Goal: Task Accomplishment & Management: Complete application form

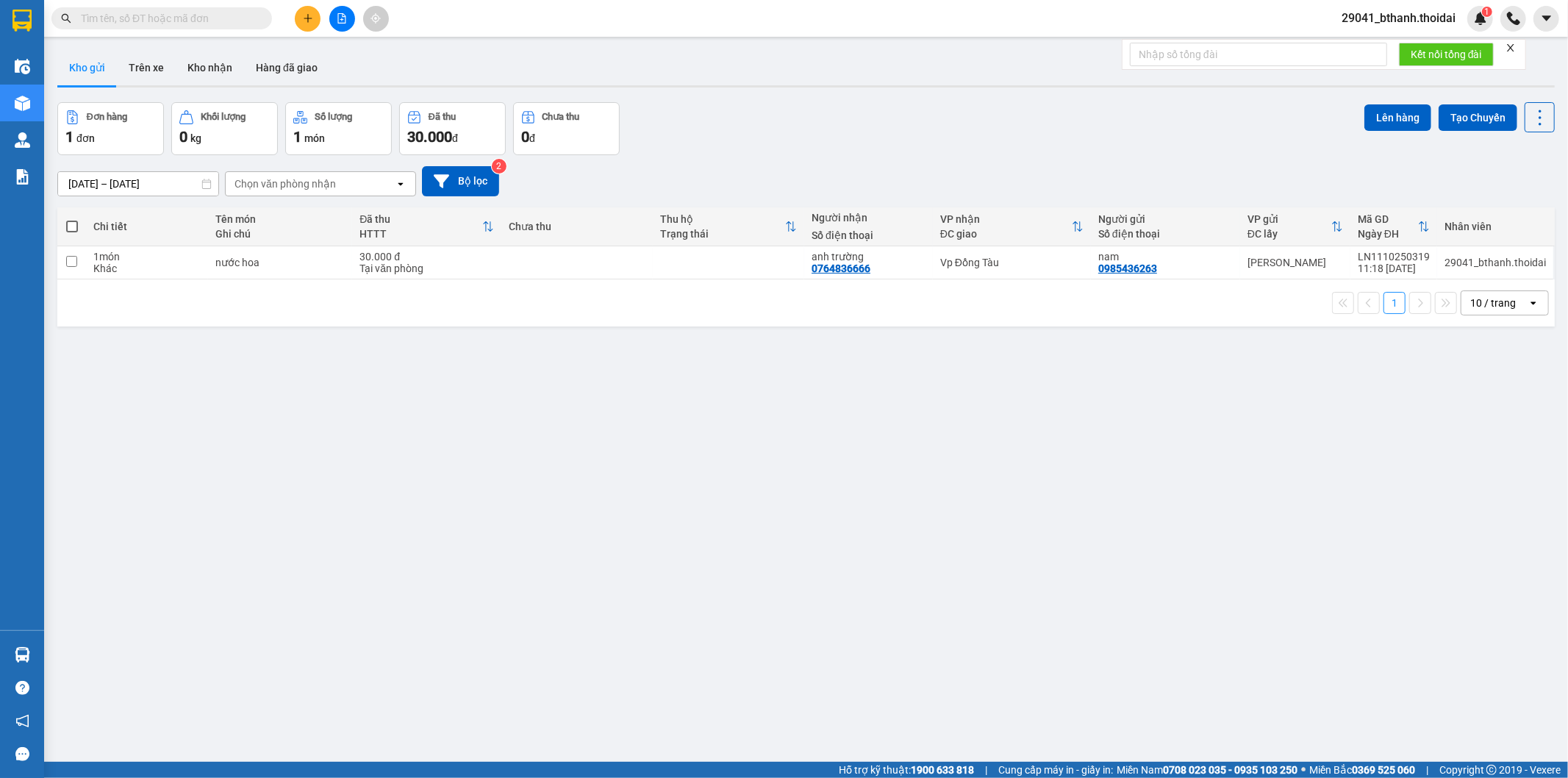
click at [1395, 21] on span "29041_bthanh.thoidai" at bounding box center [1399, 18] width 138 height 18
click at [214, 68] on button "Kho nhận" at bounding box center [210, 67] width 68 height 35
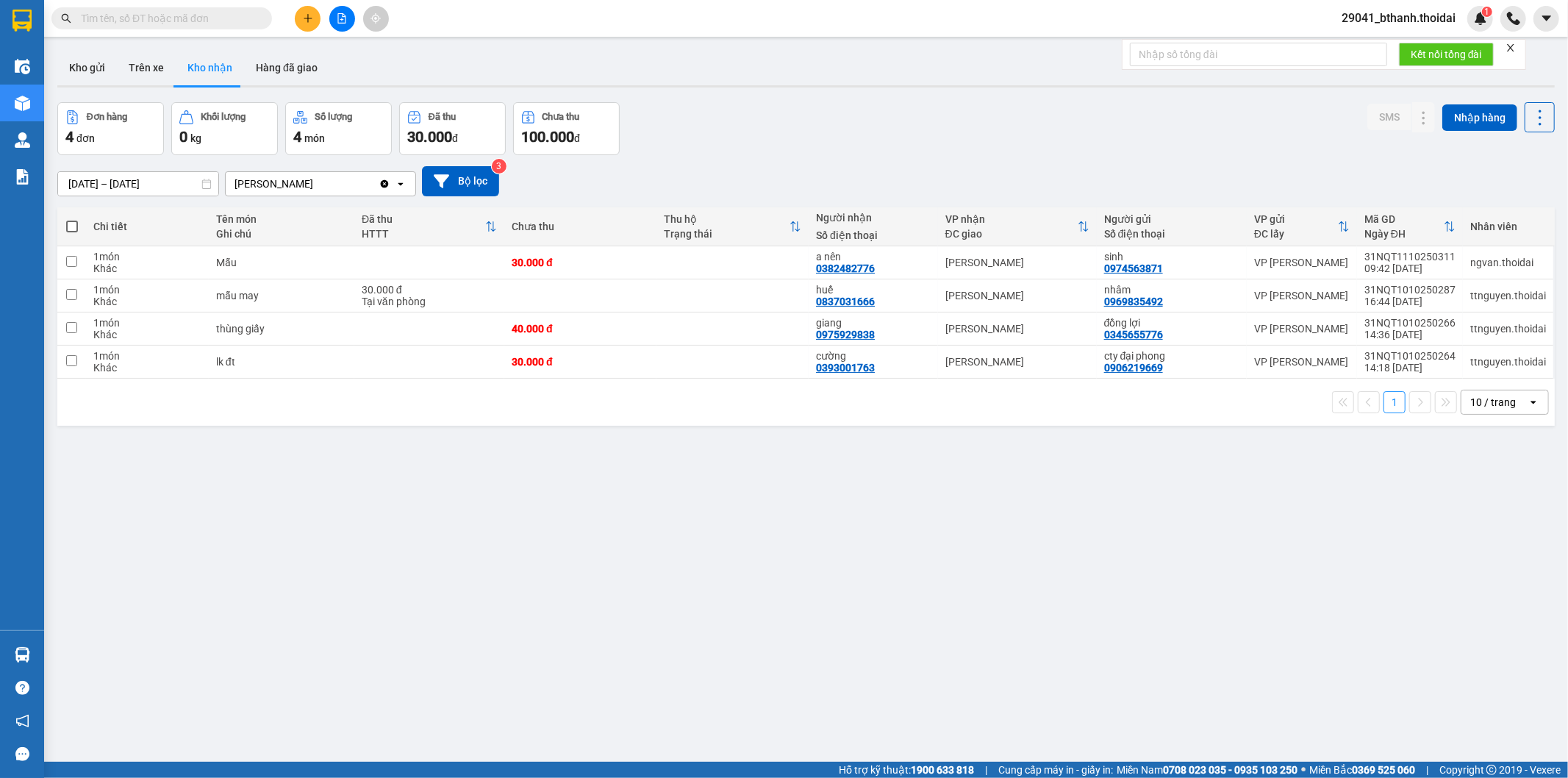
click at [145, 41] on main "ver 1.8.146 Kho gửi Trên xe Kho nhận Hàng đã giao Đơn hàng 4 đơn Khối lượng 0 k…" at bounding box center [784, 381] width 1568 height 762
click at [147, 30] on div "Kết quả tìm kiếm ( 0 ) Bộ lọc No Data" at bounding box center [143, 18] width 287 height 26
click at [151, 21] on input "text" at bounding box center [167, 18] width 174 height 16
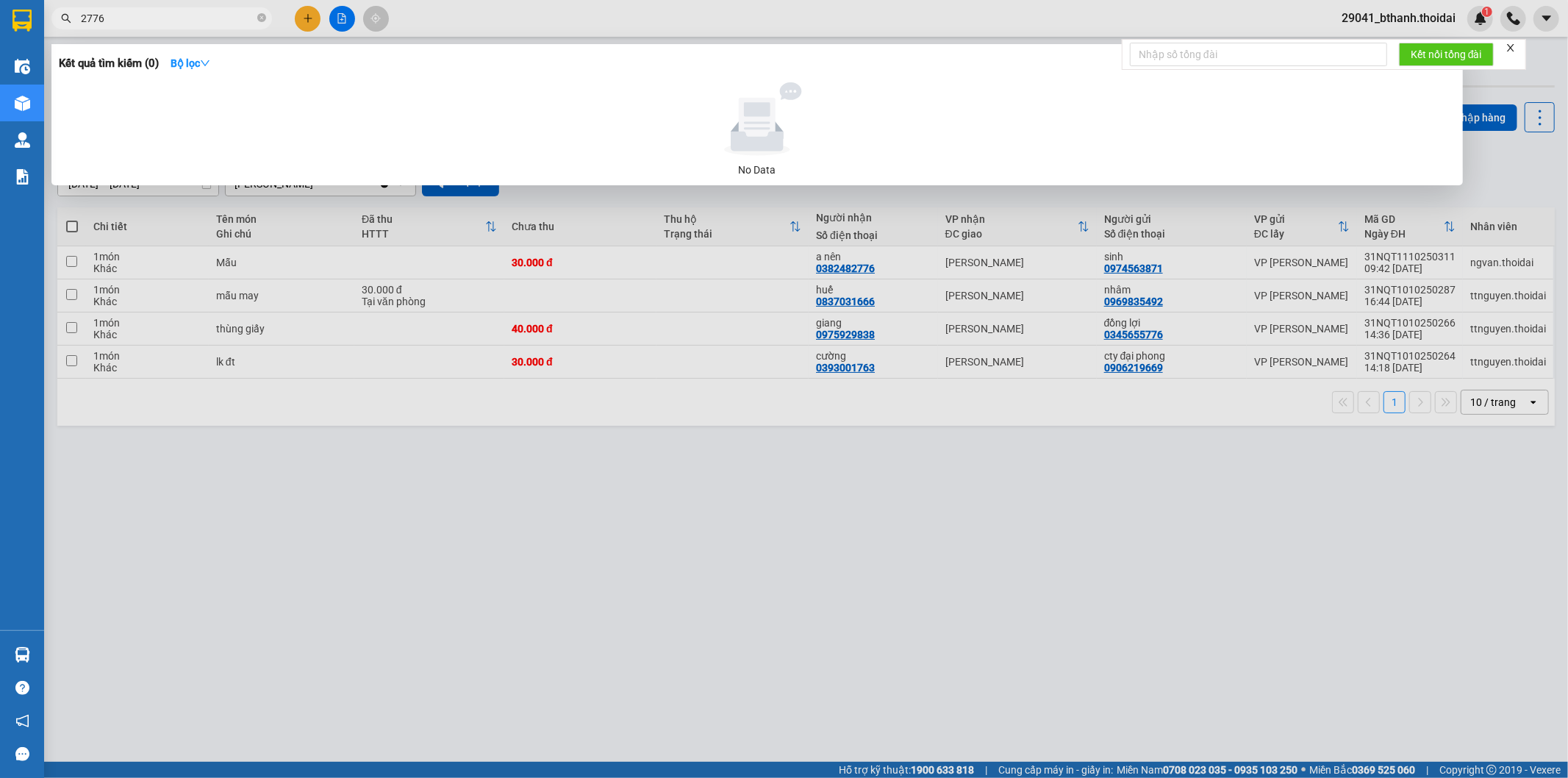
type input "2776"
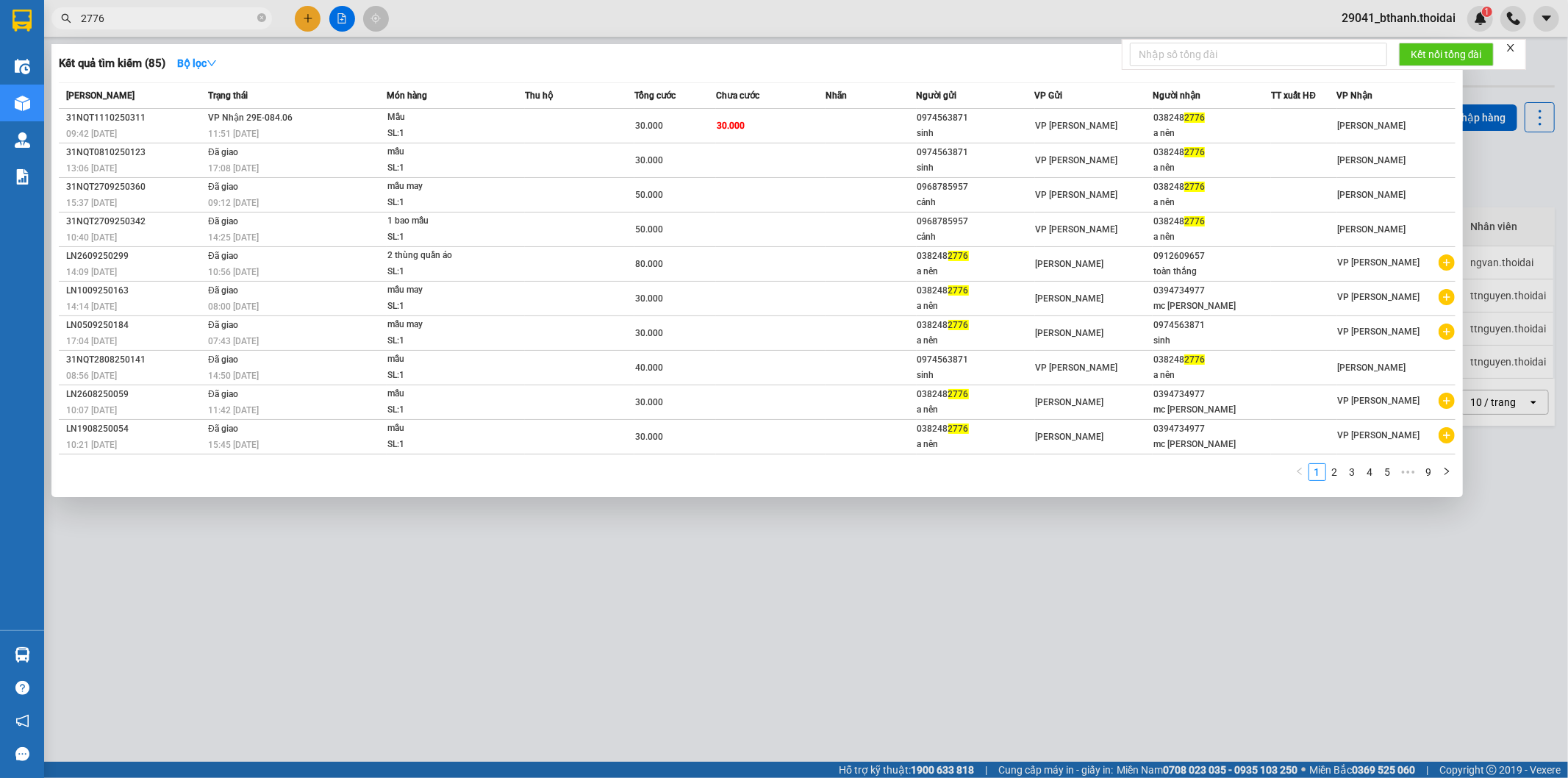
click at [385, 670] on div at bounding box center [784, 389] width 1568 height 778
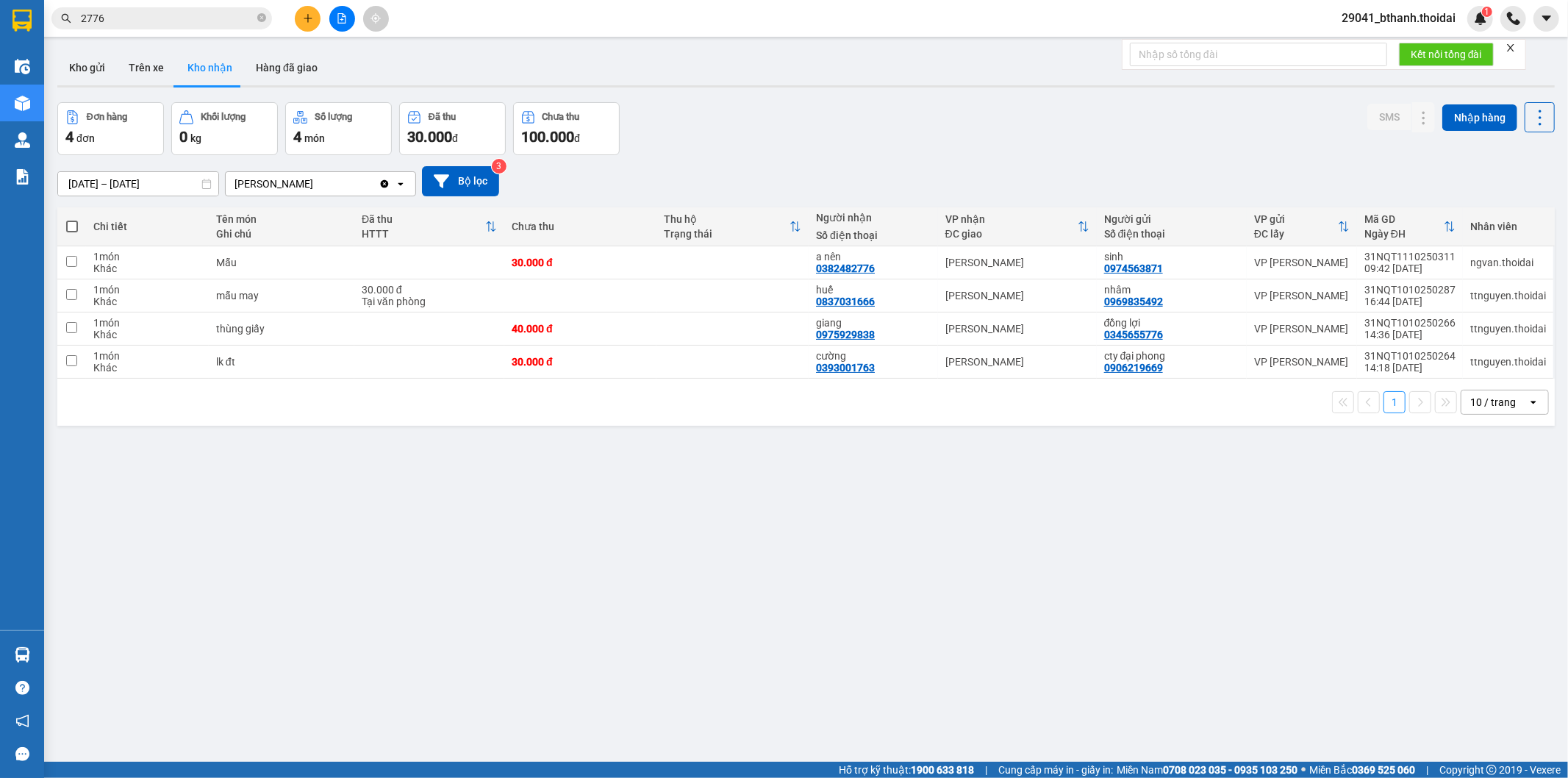
drag, startPoint x: 1065, startPoint y: 18, endPoint x: 239, endPoint y: 50, distance: 826.6
click at [588, 618] on div "ver 1.8.146 Kho gửi Trên xe Kho nhận Hàng đã giao Đơn hàng 4 đơn Khối lượng 0 k…" at bounding box center [806, 433] width 1510 height 778
click at [555, 267] on div "30.000 đ" at bounding box center [580, 263] width 138 height 12
checkbox input "true"
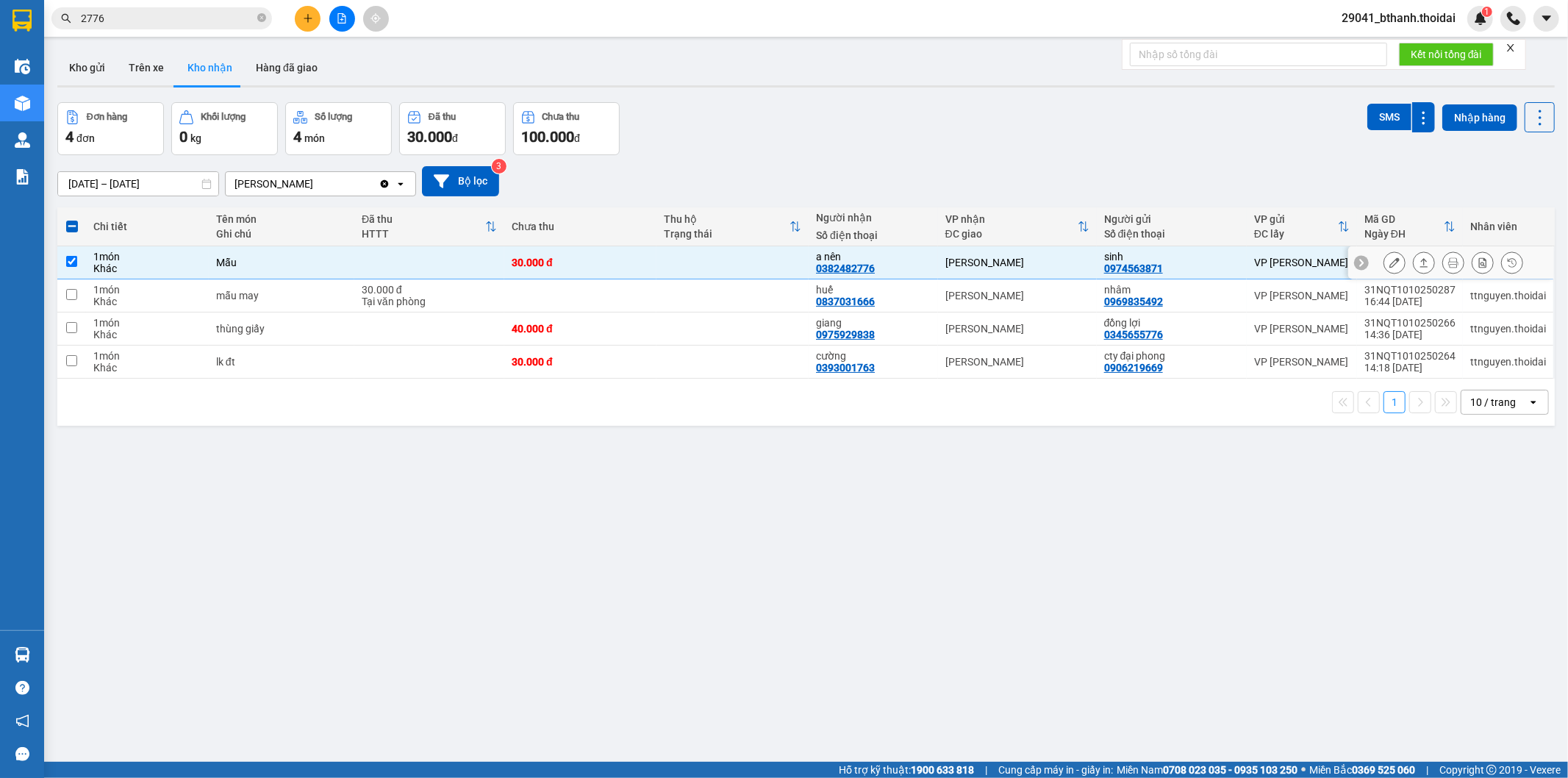
click at [1390, 265] on icon at bounding box center [1394, 262] width 10 height 10
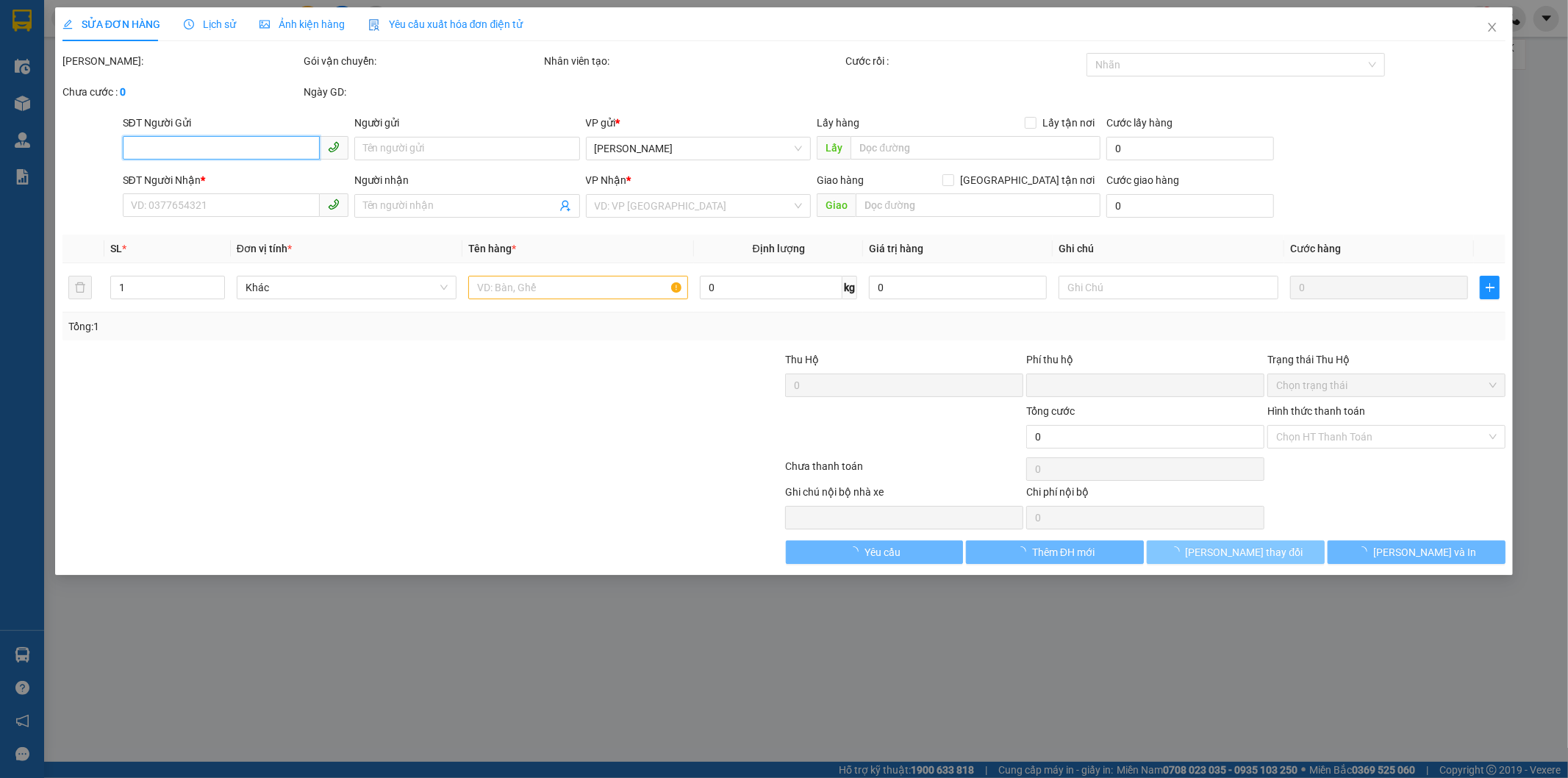
type input "0974563871"
type input "sinh"
type input "0382482776"
type input "a nên"
type input "0"
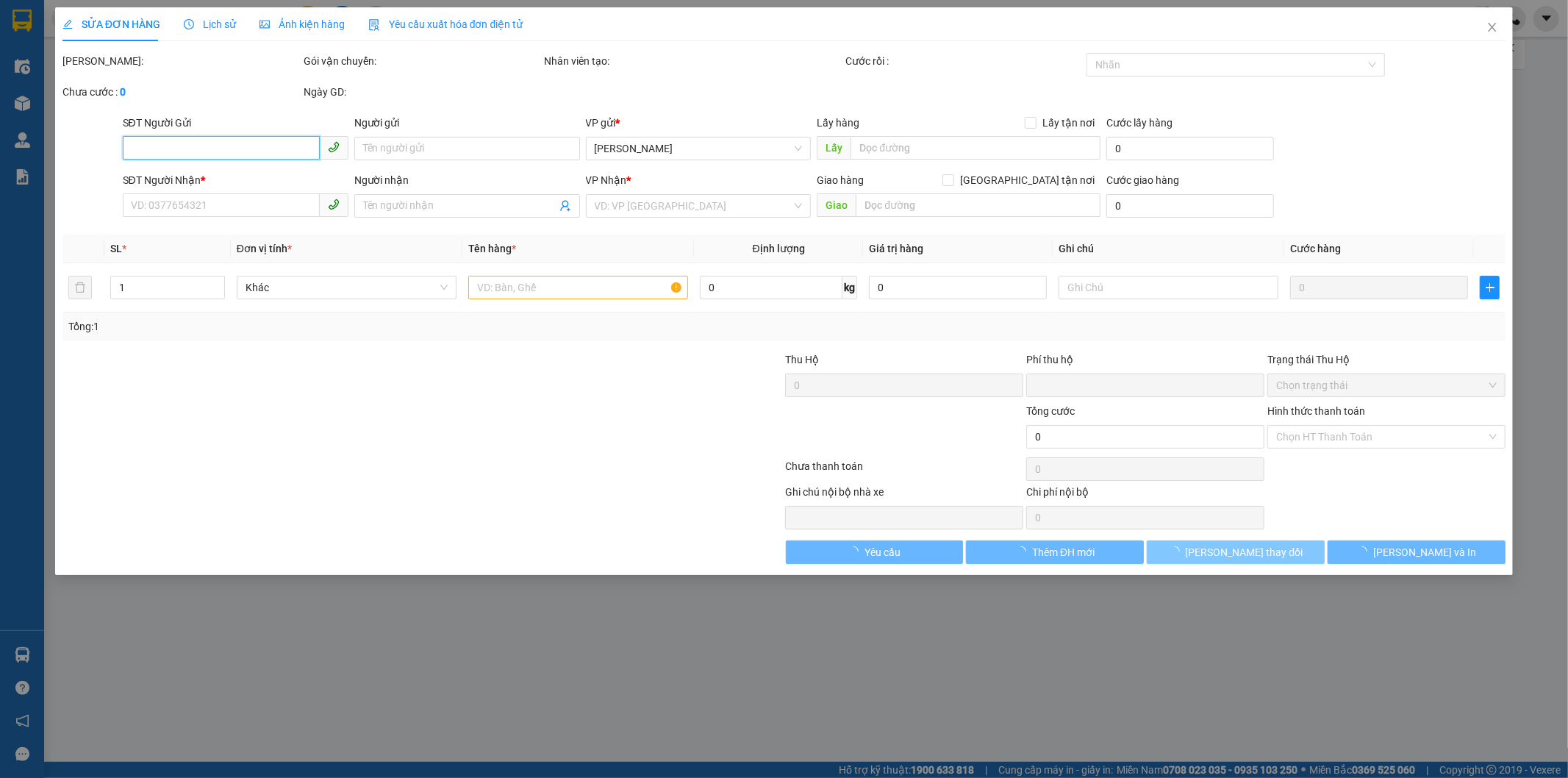
type input "30.000"
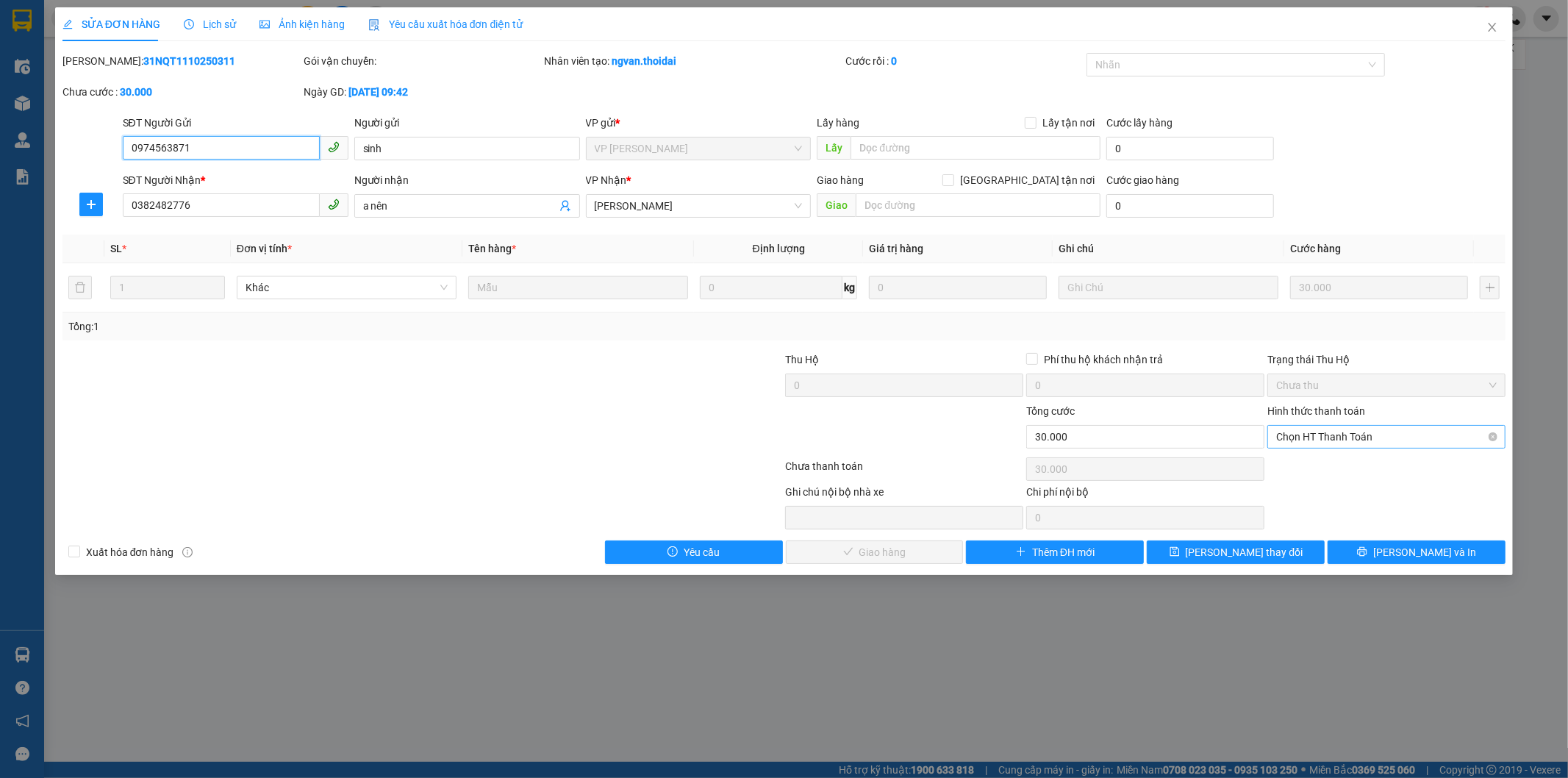
click at [1358, 429] on span "Chọn HT Thanh Toán" at bounding box center [1387, 437] width 221 height 22
click at [1341, 463] on div "Tại văn phòng" at bounding box center [1387, 466] width 221 height 16
type input "0"
click at [930, 547] on button "[PERSON_NAME] và Giao hàng" at bounding box center [875, 551] width 178 height 23
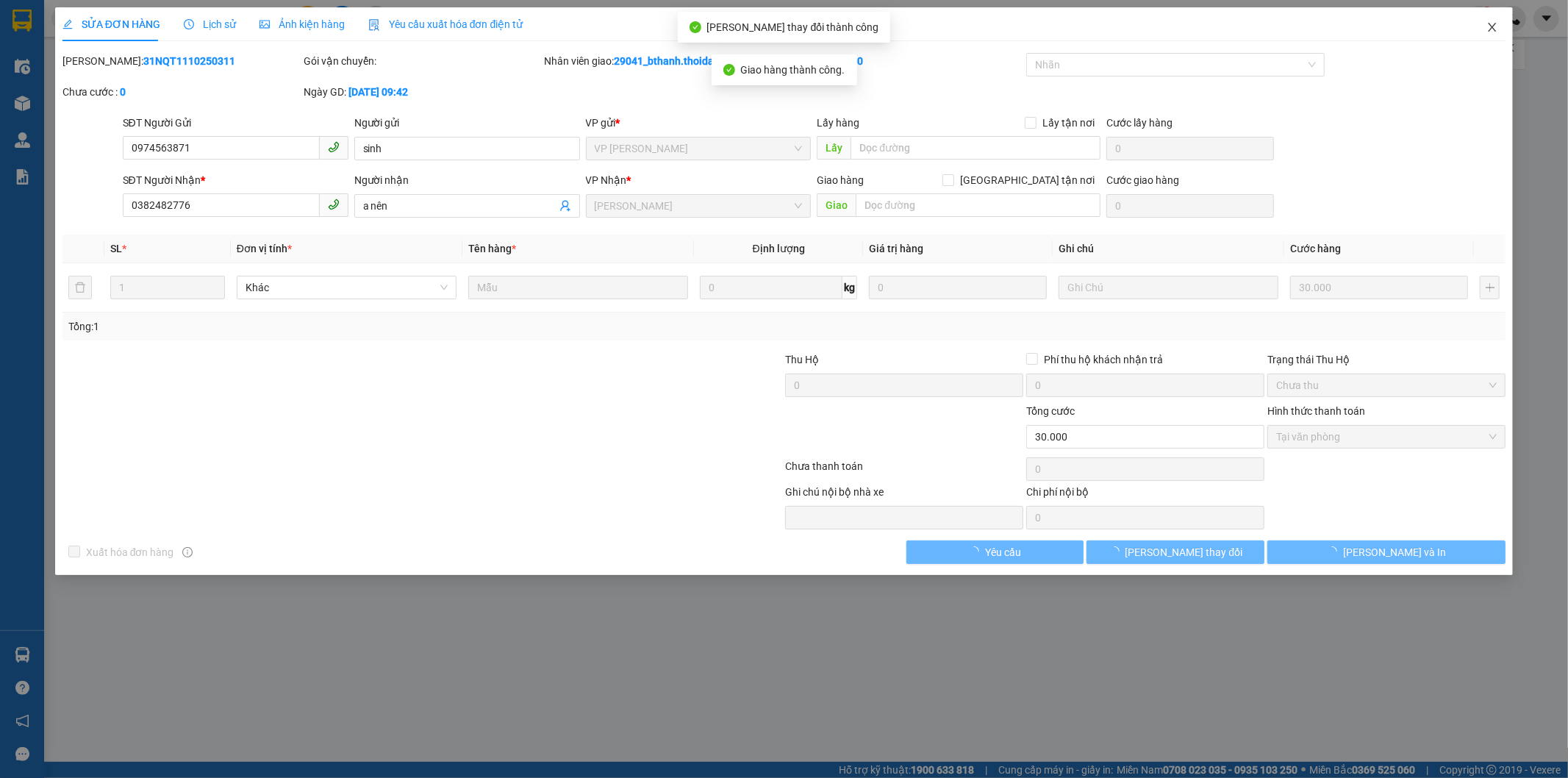
click at [1488, 26] on icon "close" at bounding box center [1492, 27] width 12 height 12
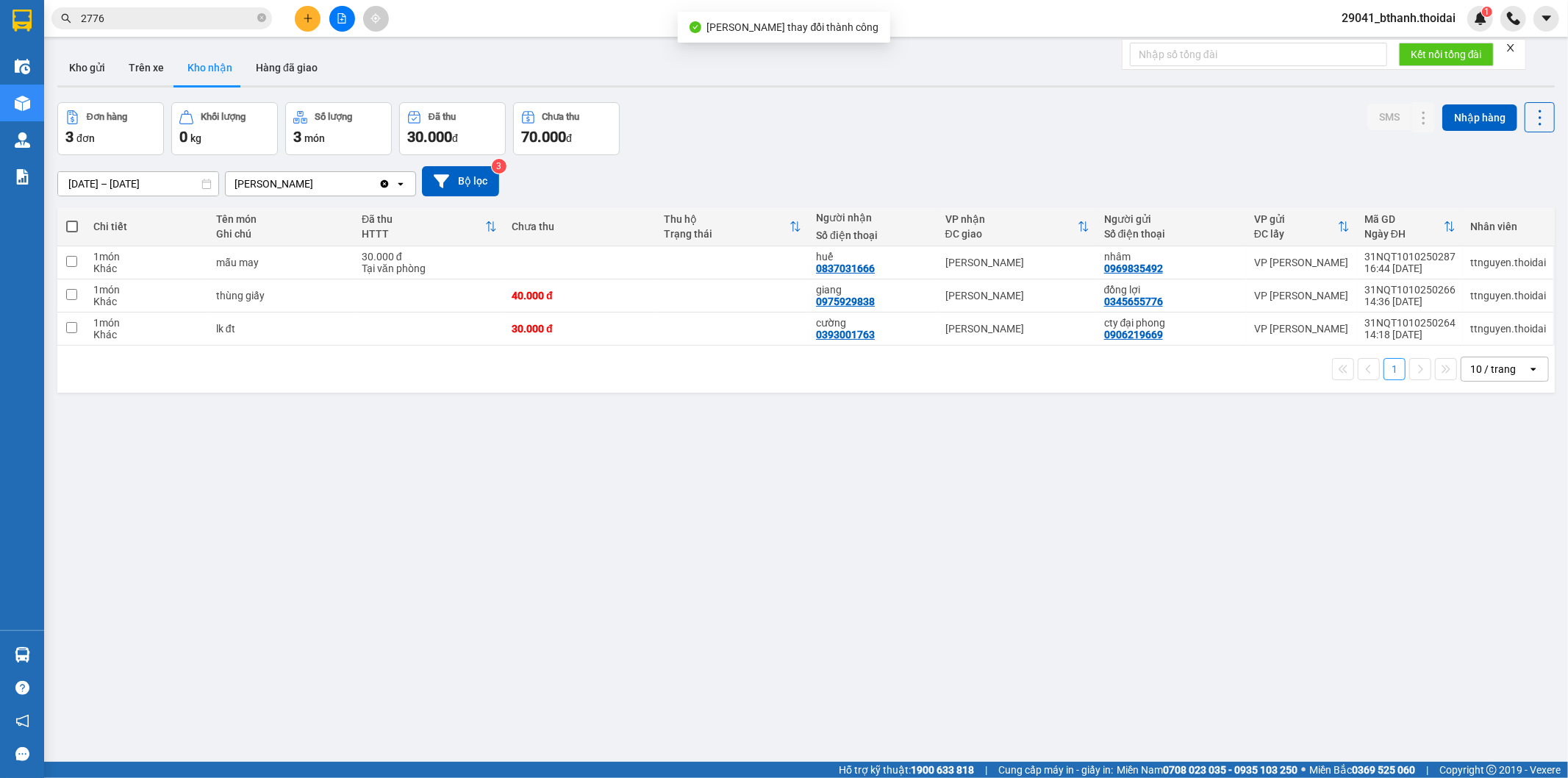
click at [364, 461] on div "ver 1.8.146 Kho gửi Trên xe Kho nhận Hàng đã giao Đơn hàng 3 đơn Khối lượng 0 k…" at bounding box center [806, 433] width 1510 height 778
click at [234, 270] on td "mẫu may" at bounding box center [282, 263] width 146 height 33
checkbox input "true"
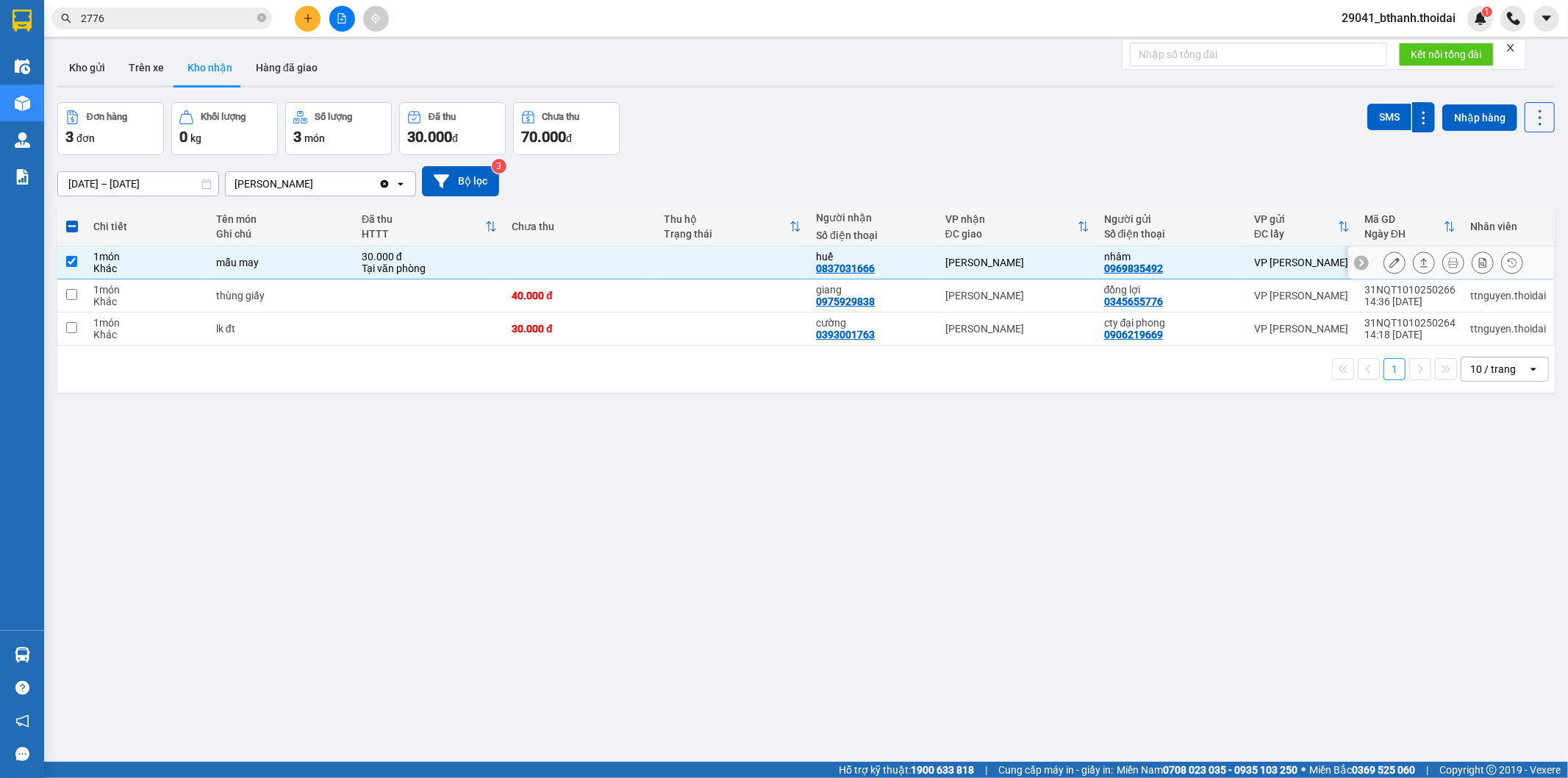
click at [1390, 267] on icon at bounding box center [1394, 262] width 10 height 10
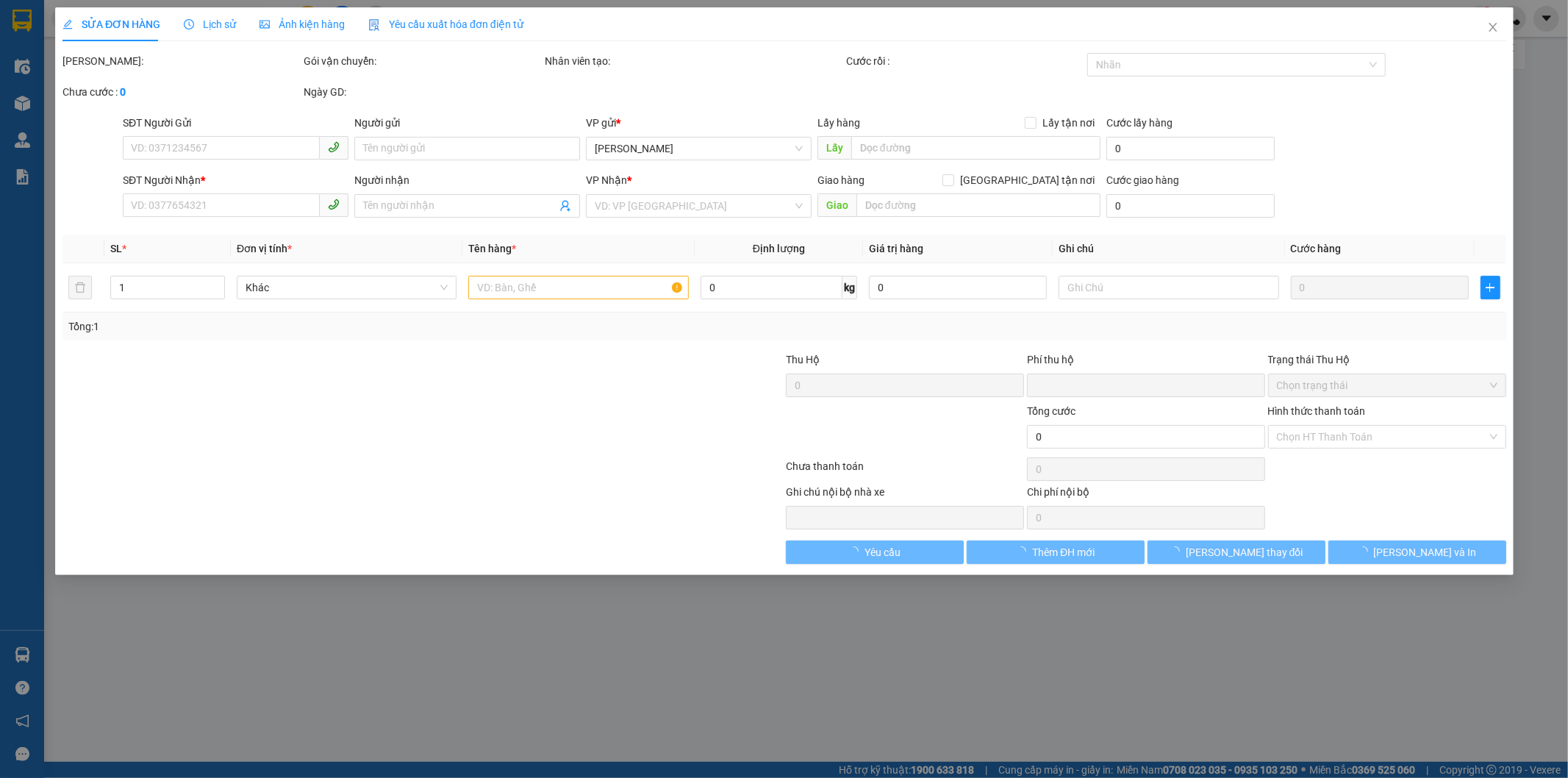
type input "0969835492"
type input "nhâm"
type input "0837031666"
type input "huế"
type input "0"
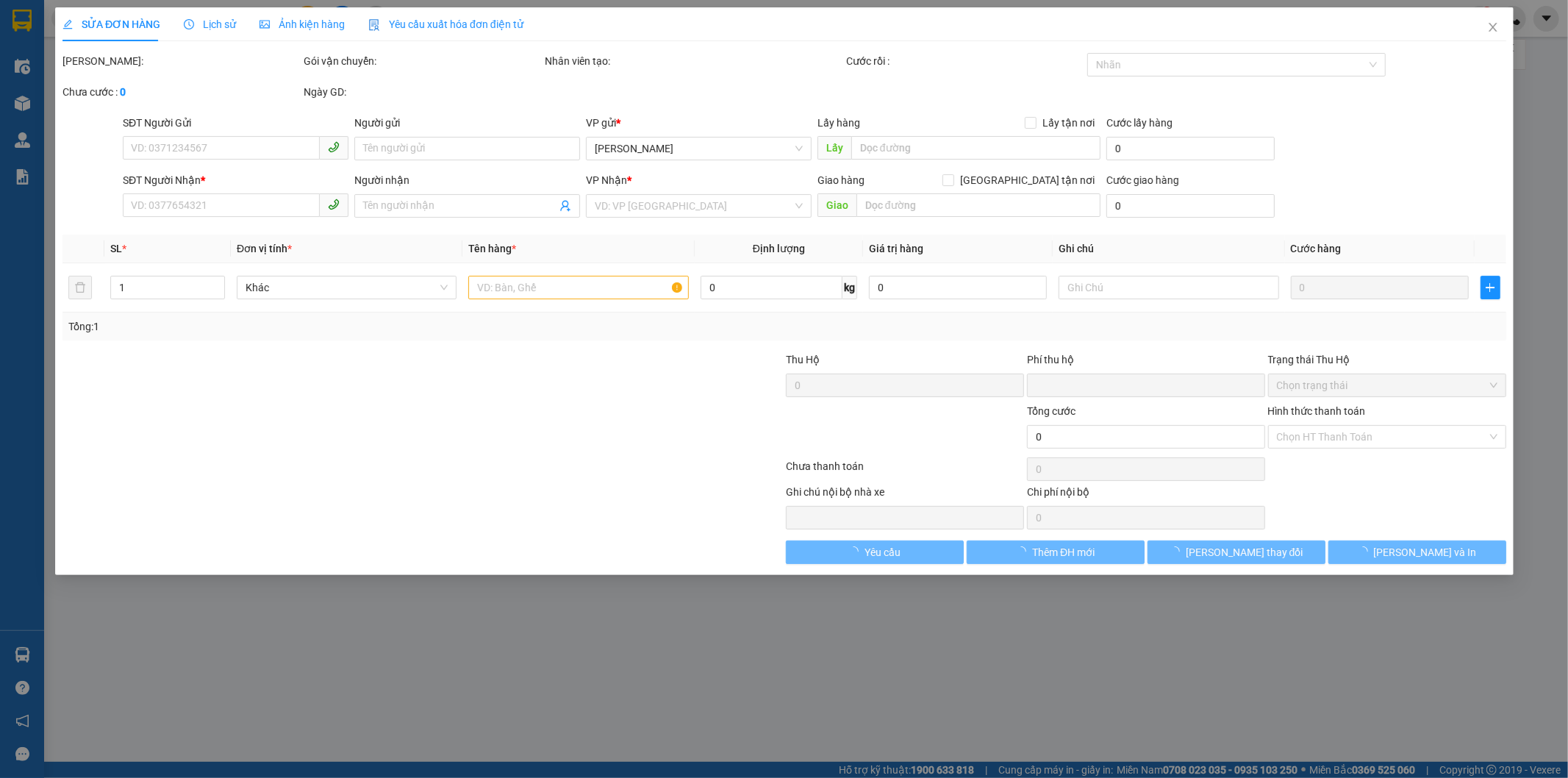
type input "30.000"
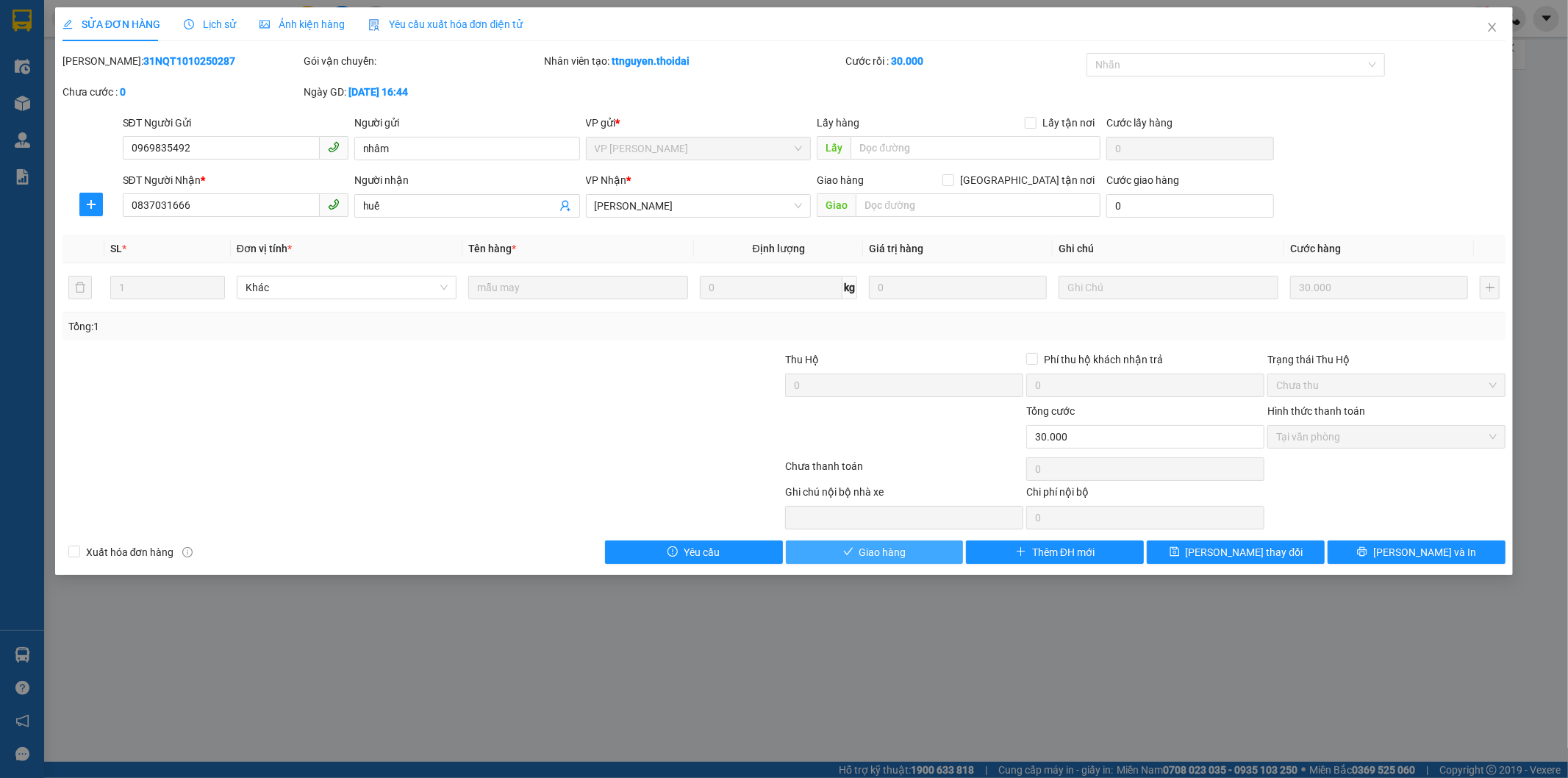
click at [934, 551] on button "Giao hàng" at bounding box center [875, 551] width 178 height 23
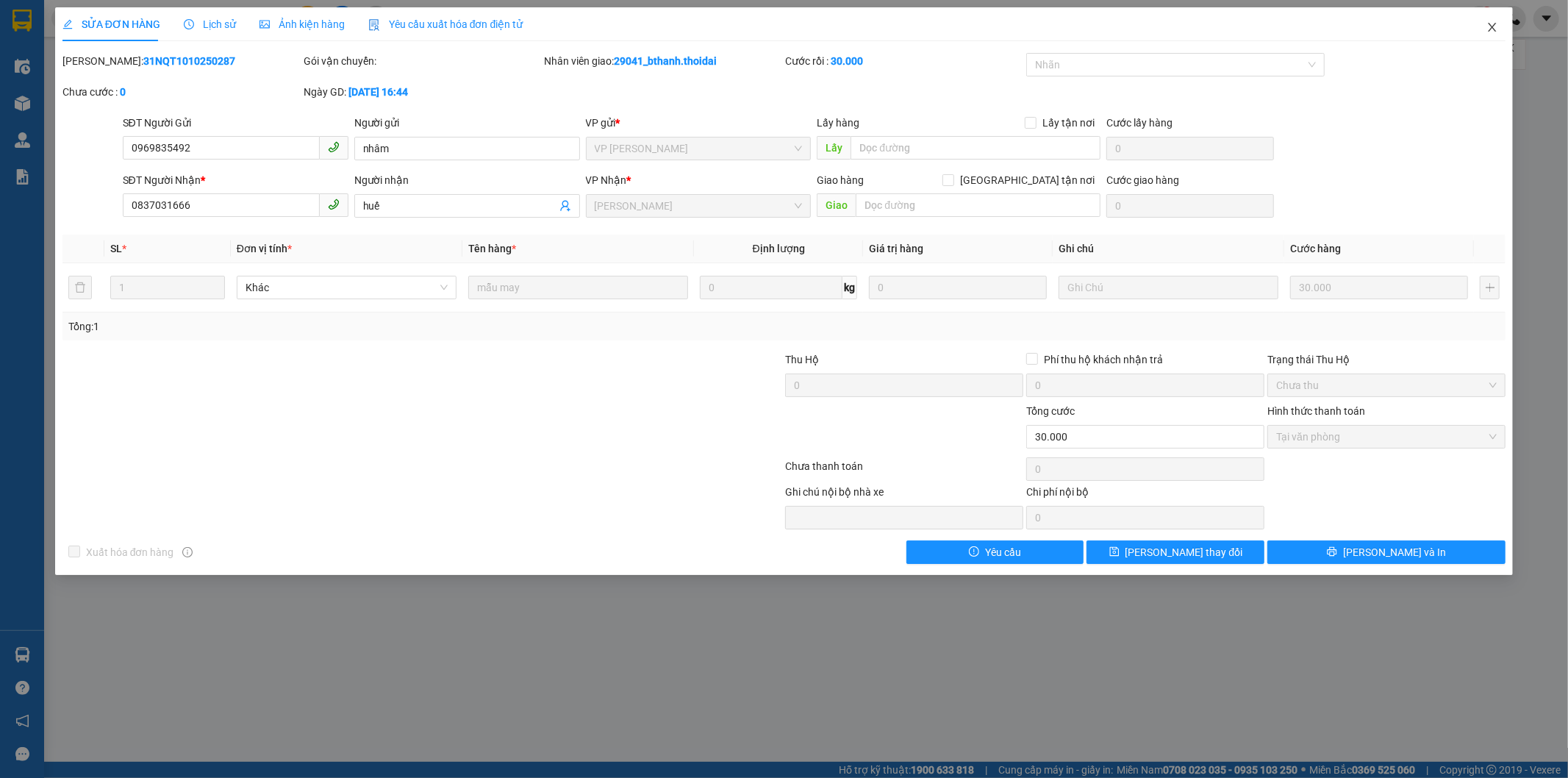
click at [1489, 26] on icon "close" at bounding box center [1492, 27] width 12 height 12
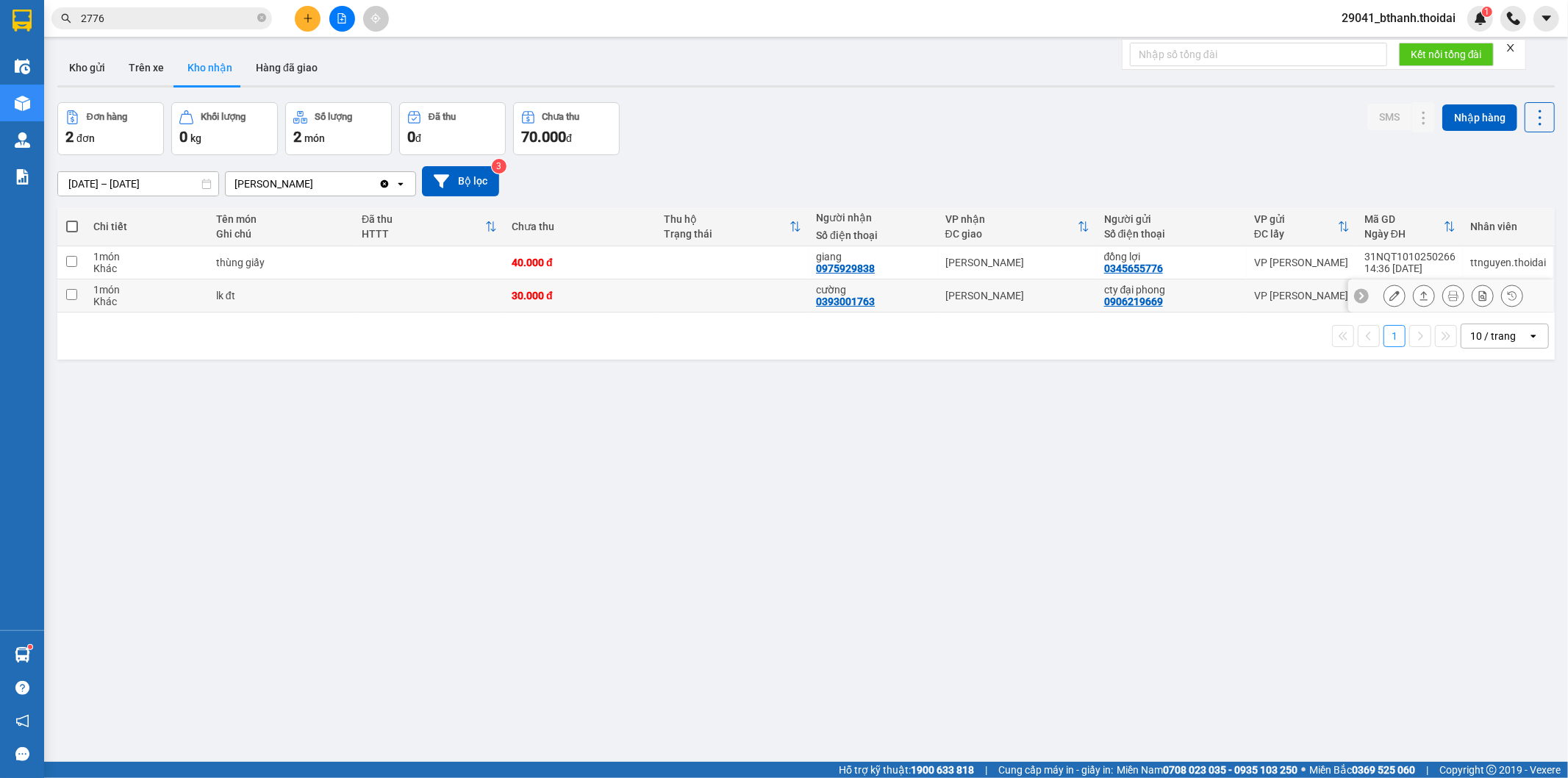
click at [1387, 298] on button at bounding box center [1395, 296] width 21 height 26
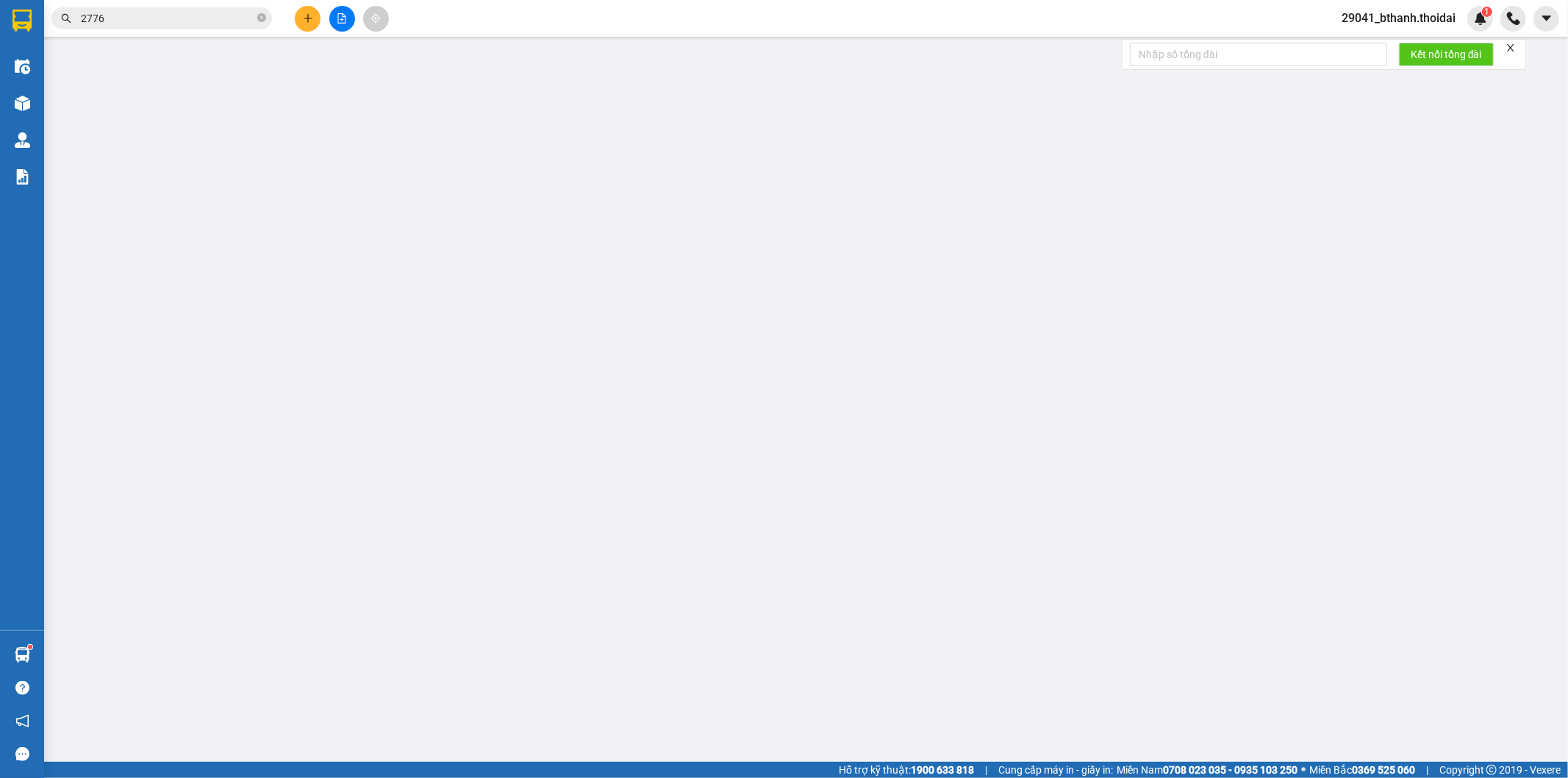
type input "0906219669"
type input "cty đại phong"
type input "0393001763"
type input "cường"
type input "0"
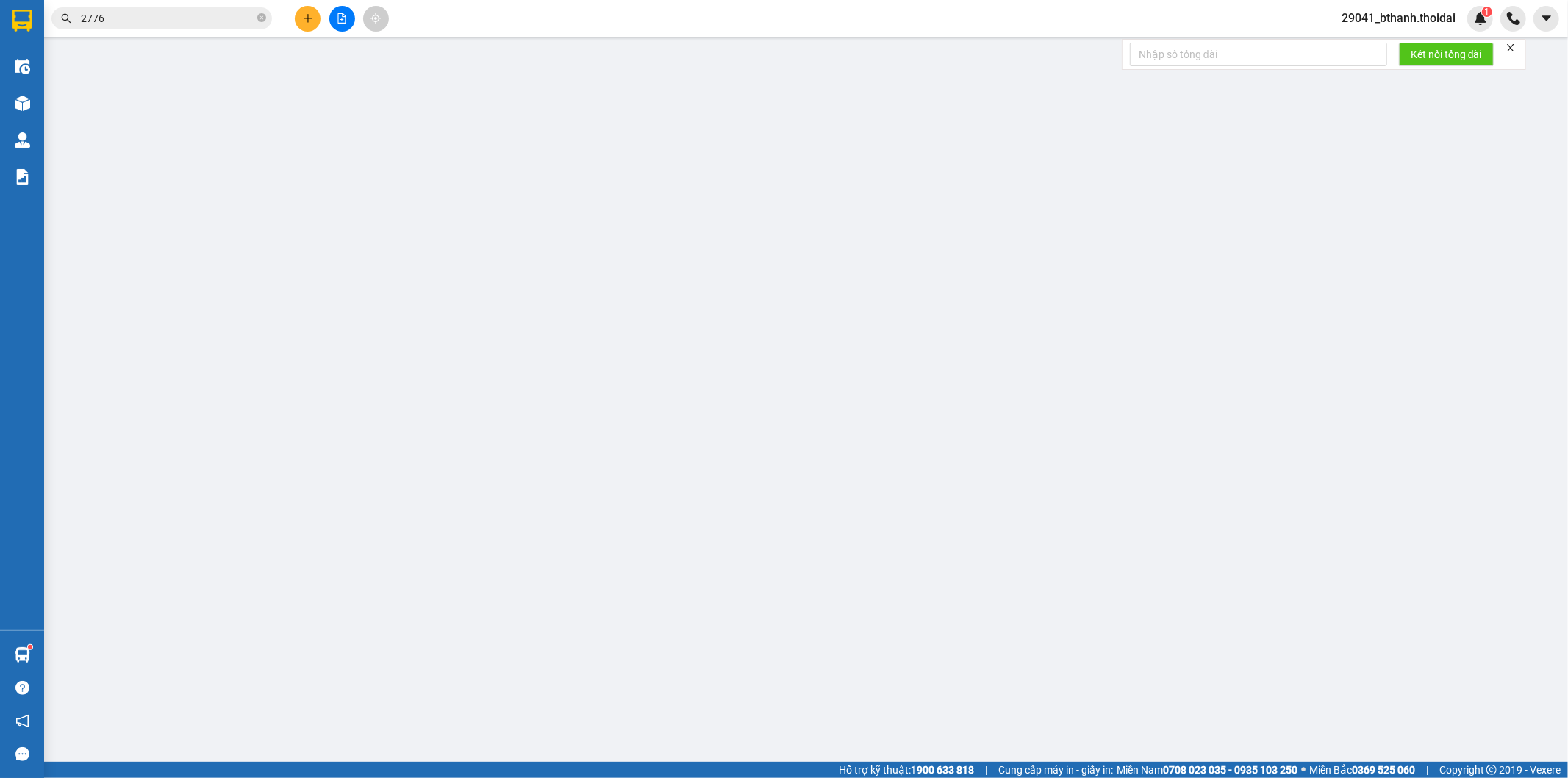
type input "30.000"
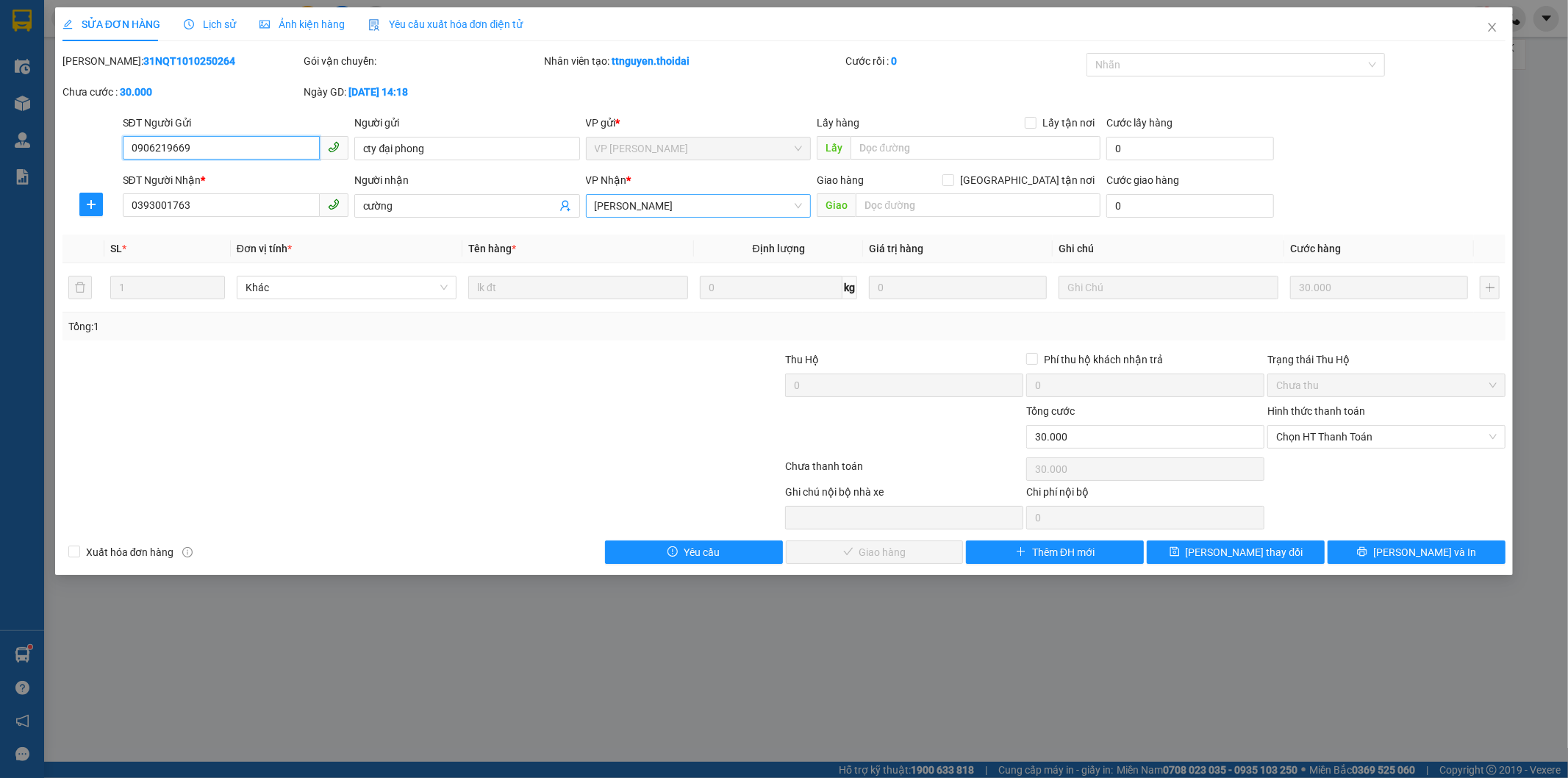
click at [671, 203] on span "[PERSON_NAME]" at bounding box center [699, 206] width 208 height 22
click at [387, 198] on input "cường" at bounding box center [460, 206] width 194 height 16
click at [403, 200] on input "cường" at bounding box center [460, 206] width 194 height 16
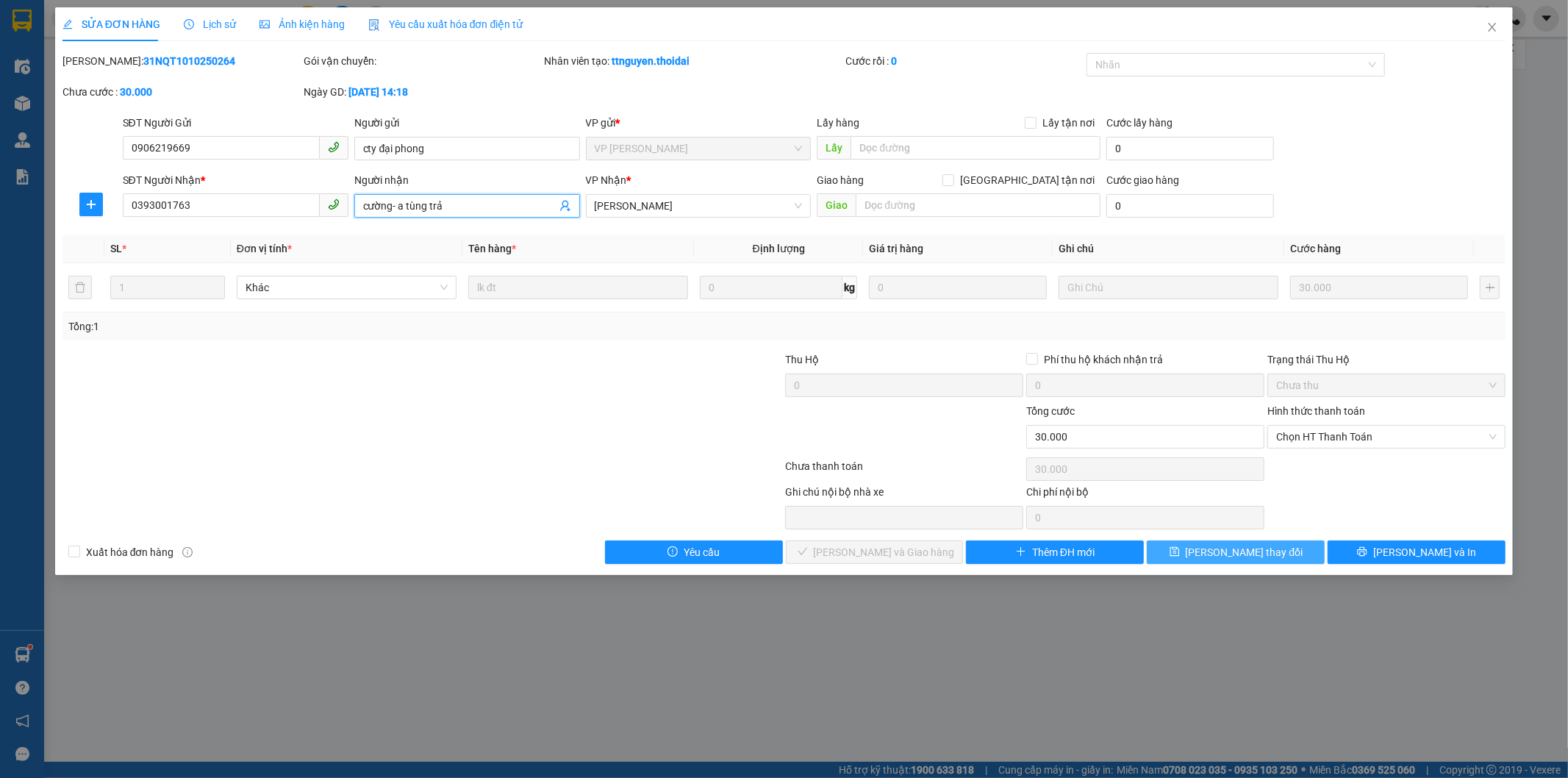
type input "cường- a tùng trả"
click at [1232, 556] on span "[PERSON_NAME] thay đổi" at bounding box center [1245, 552] width 118 height 16
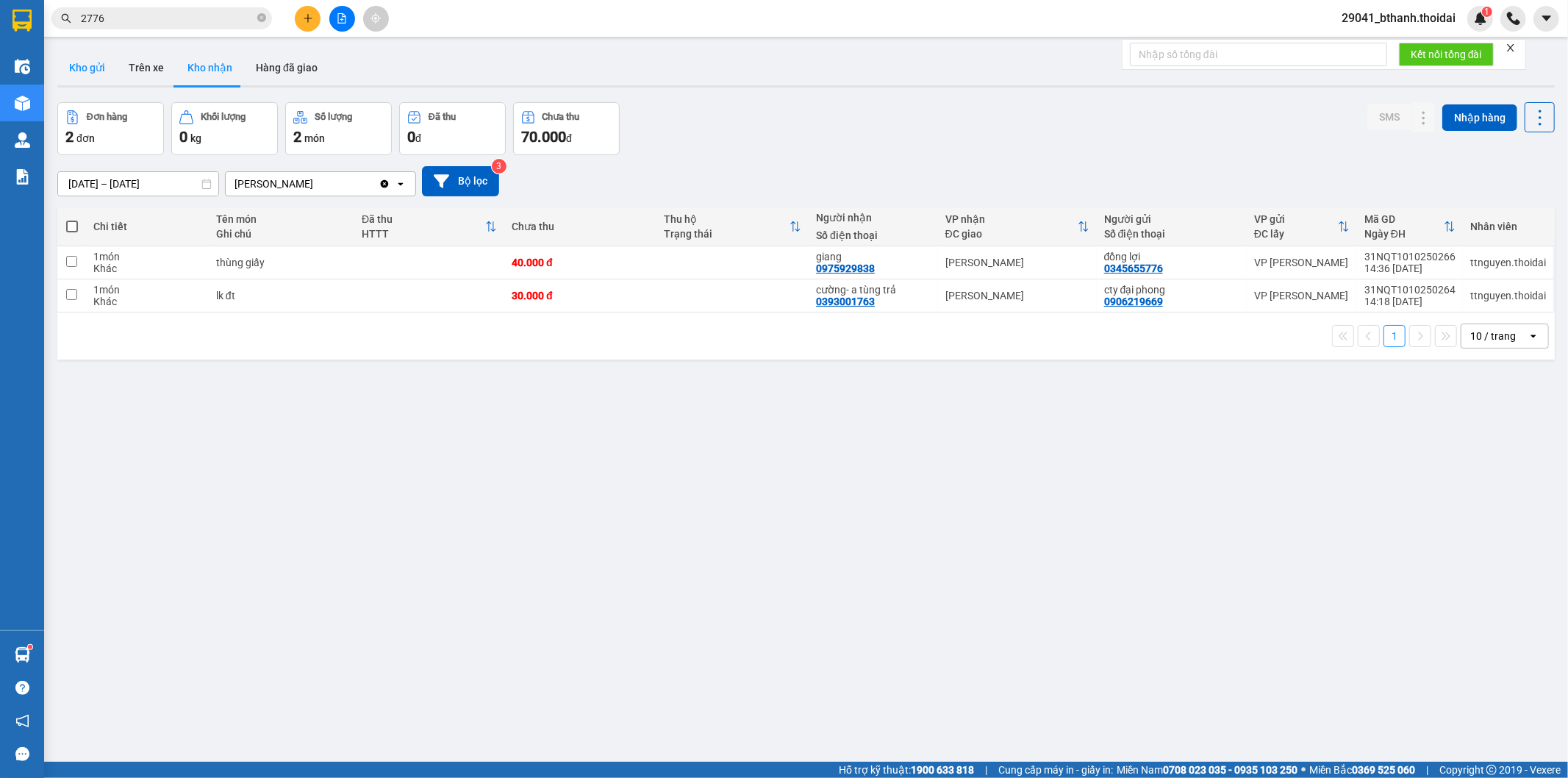
click at [70, 54] on button "Kho gửi" at bounding box center [87, 67] width 59 height 35
